Goal: Check status: Check status

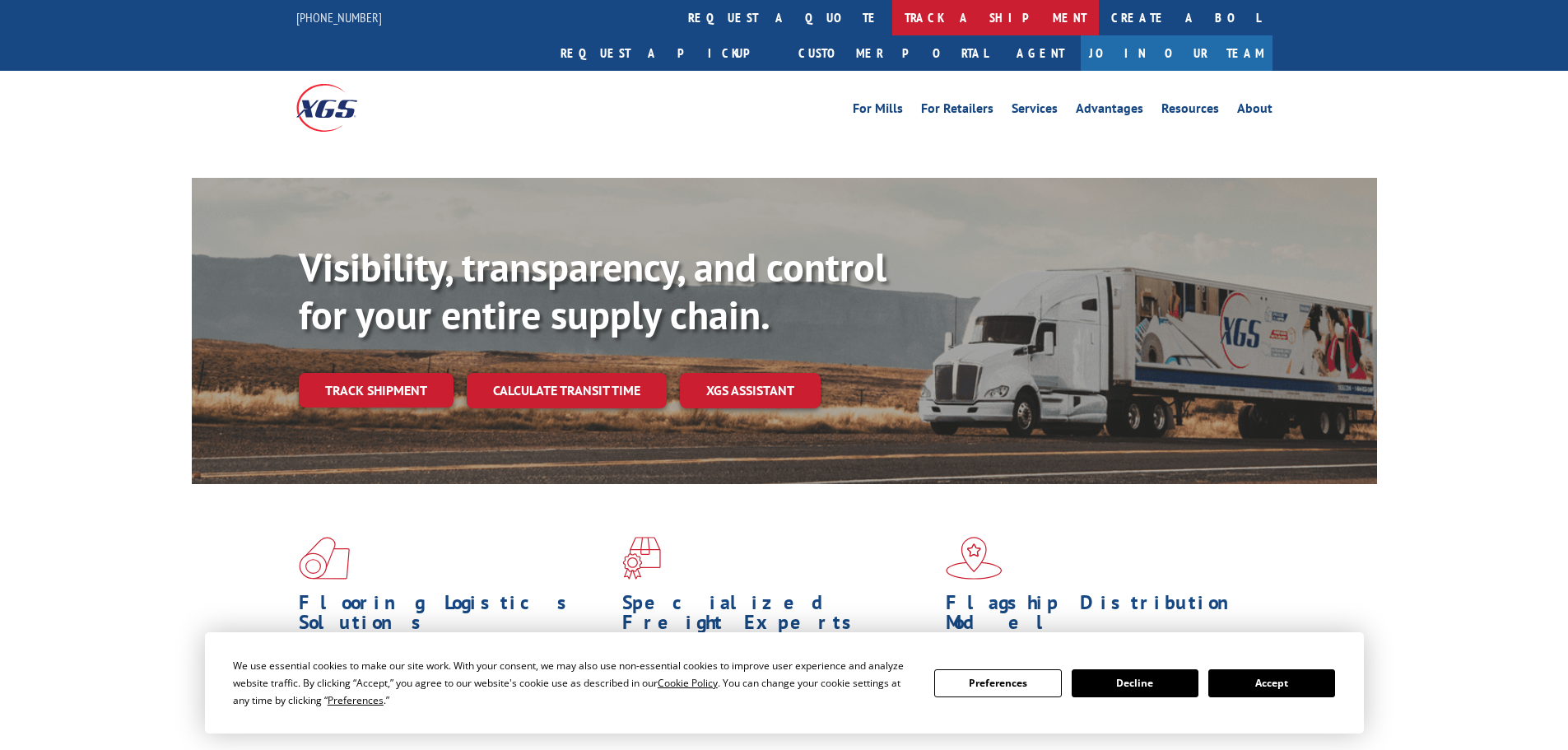
click at [892, 9] on link "track a shipment" at bounding box center [995, 17] width 207 height 36
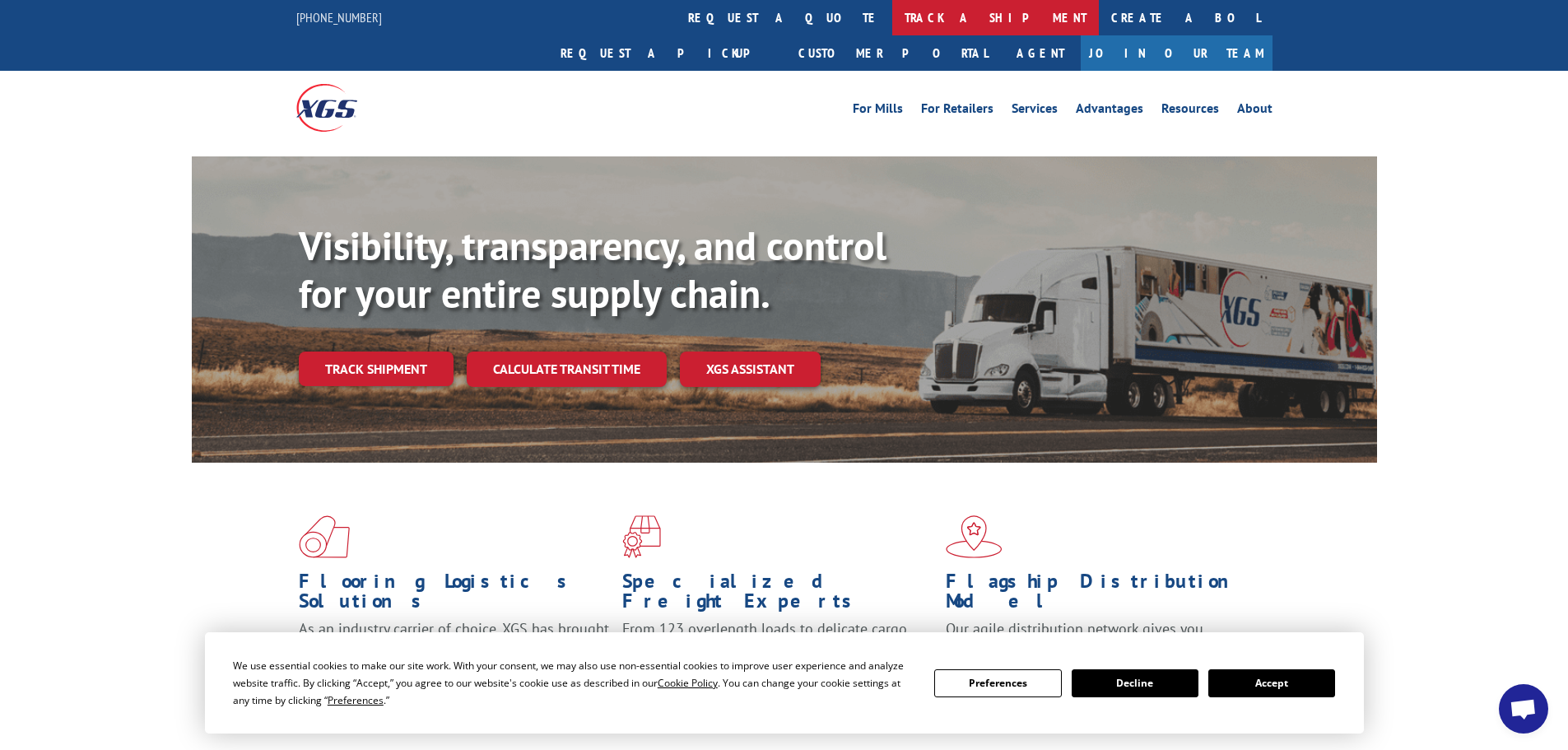
click at [892, 11] on link "track a shipment" at bounding box center [995, 17] width 207 height 36
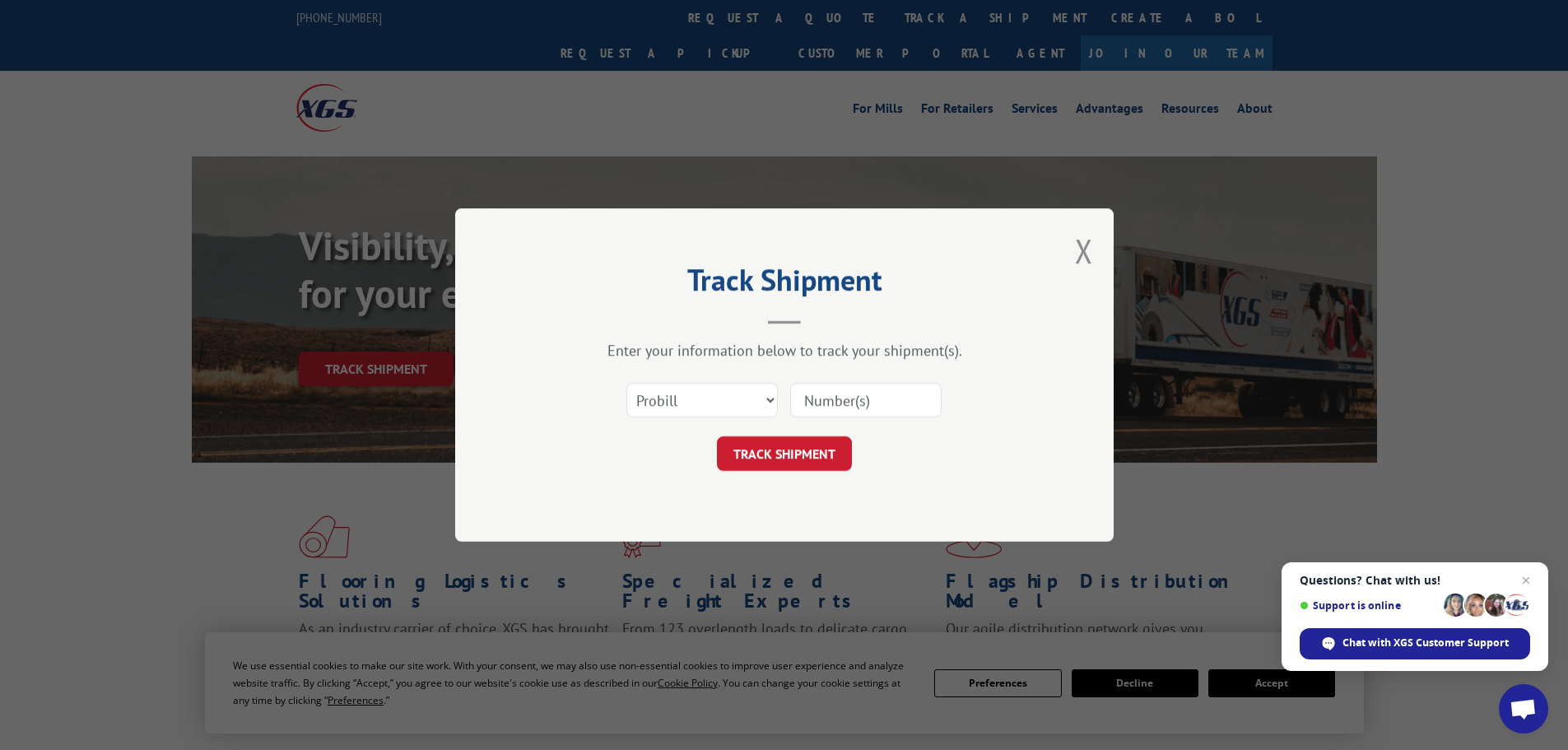
click at [816, 397] on input at bounding box center [866, 401] width 151 height 35
paste input "5531631"
type input "5531631"
click at [807, 446] on button "TRACK SHIPMENT" at bounding box center [784, 454] width 135 height 35
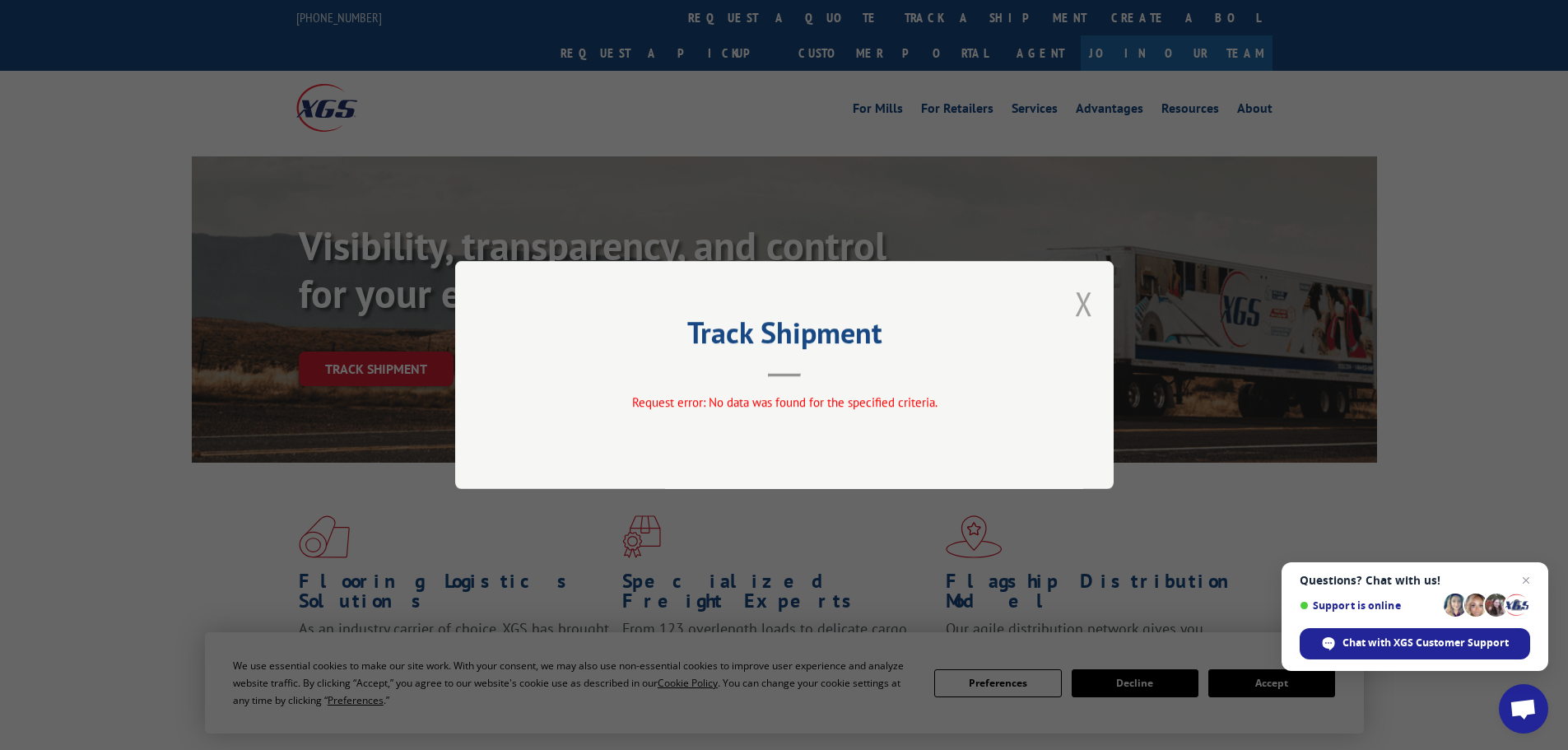
click at [1087, 308] on button "Close modal" at bounding box center [1084, 303] width 18 height 44
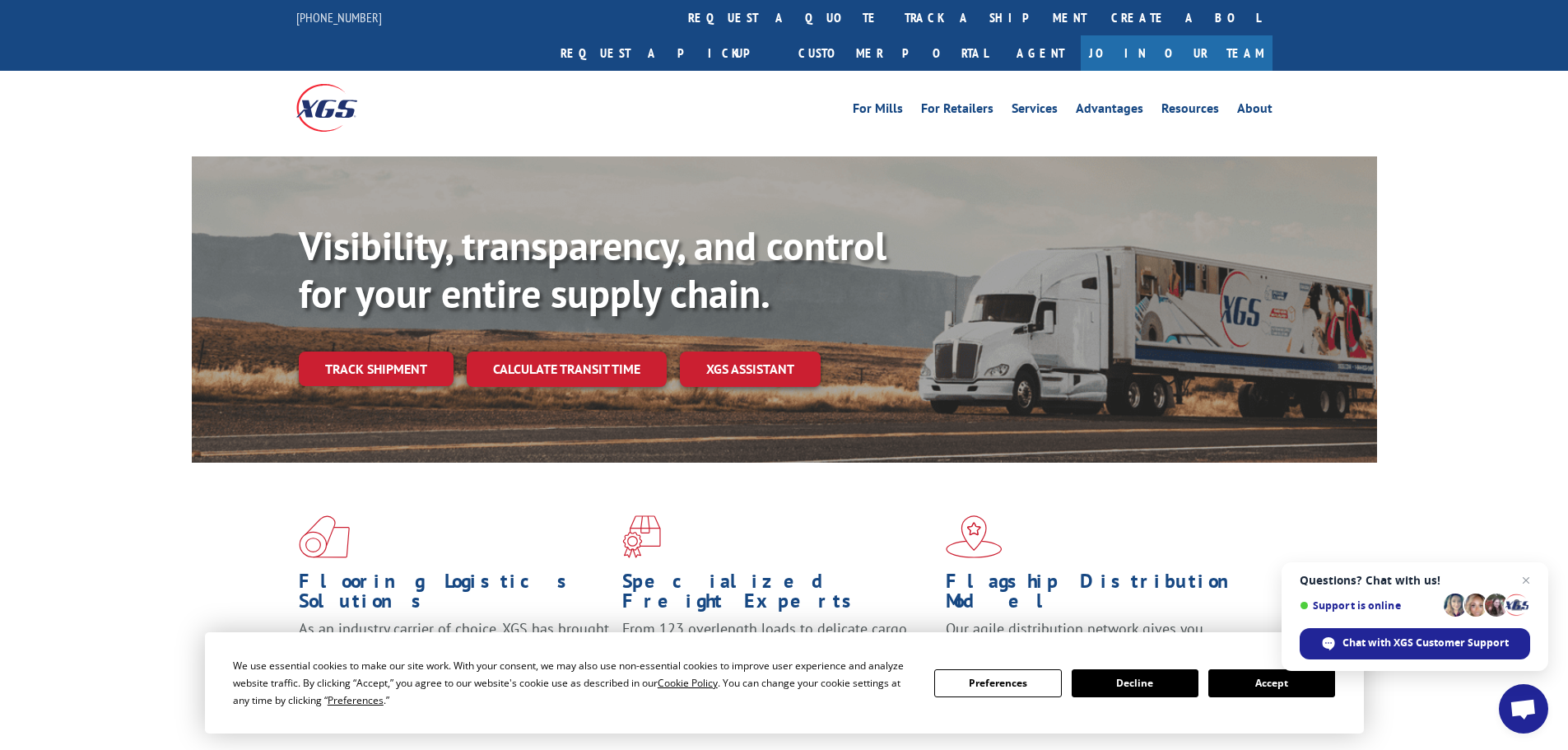
drag, startPoint x: 1530, startPoint y: 580, endPoint x: 1501, endPoint y: 600, distance: 35.2
click at [1526, 580] on span "Close chat" at bounding box center [1526, 580] width 20 height 20
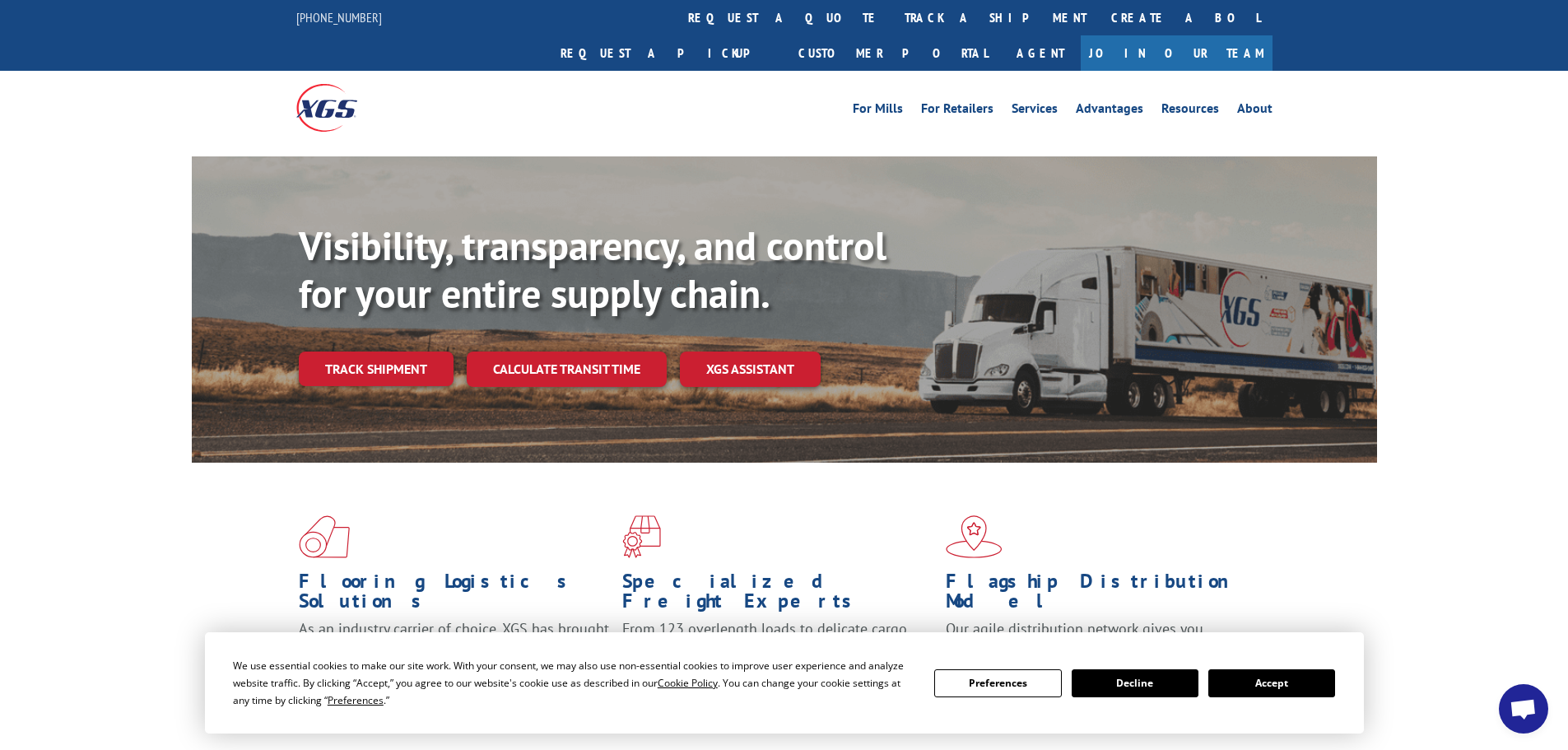
click at [1276, 705] on div "We use essential cookies to make our site work. With your consent, we may also …" at bounding box center [784, 683] width 1102 height 52
click at [1277, 688] on button "Accept" at bounding box center [1271, 683] width 127 height 28
